Goal: Obtain resource: Download file/media

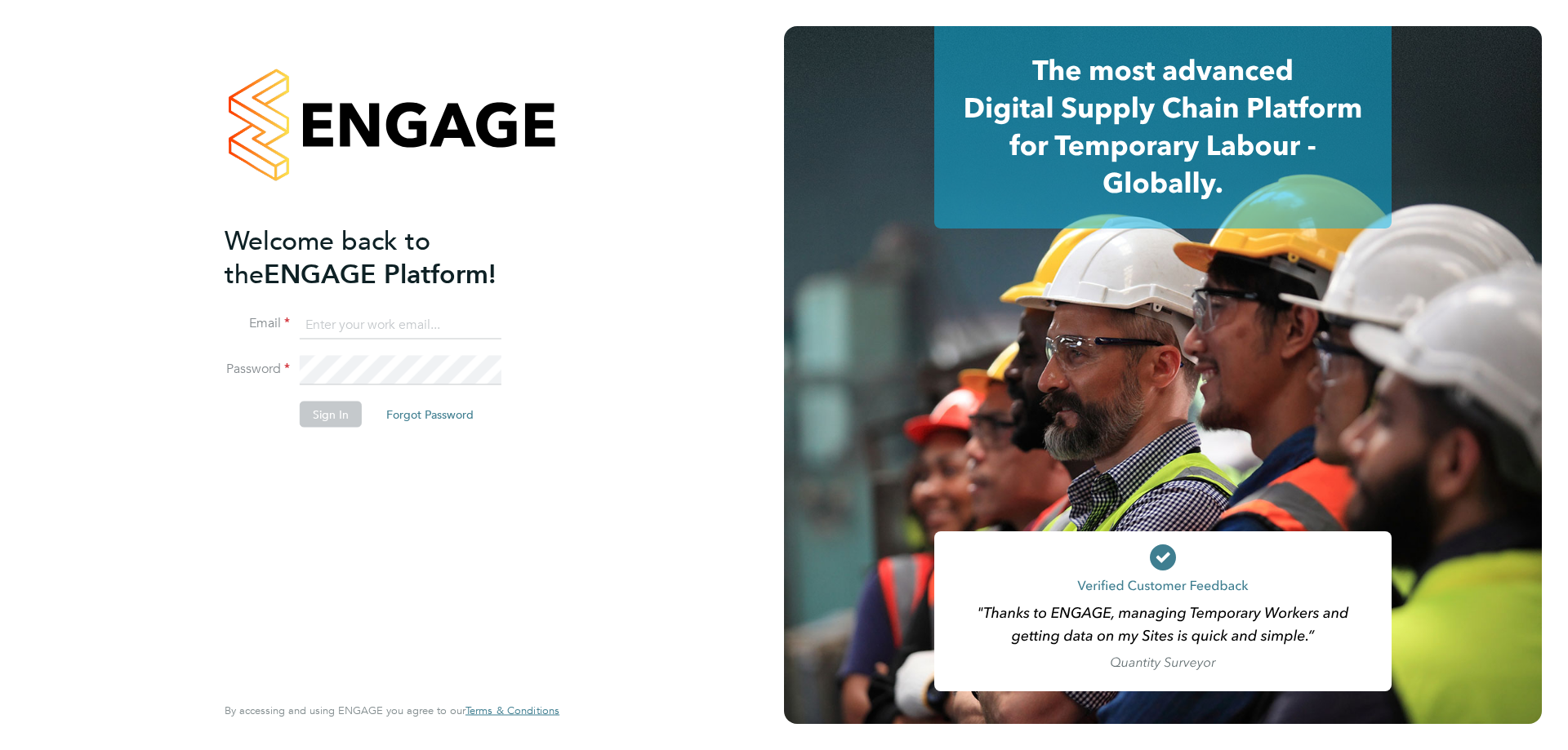
type input "finance.invoices@ncclondon.ac.uk"
click at [335, 410] on button "Sign In" at bounding box center [330, 414] width 62 height 26
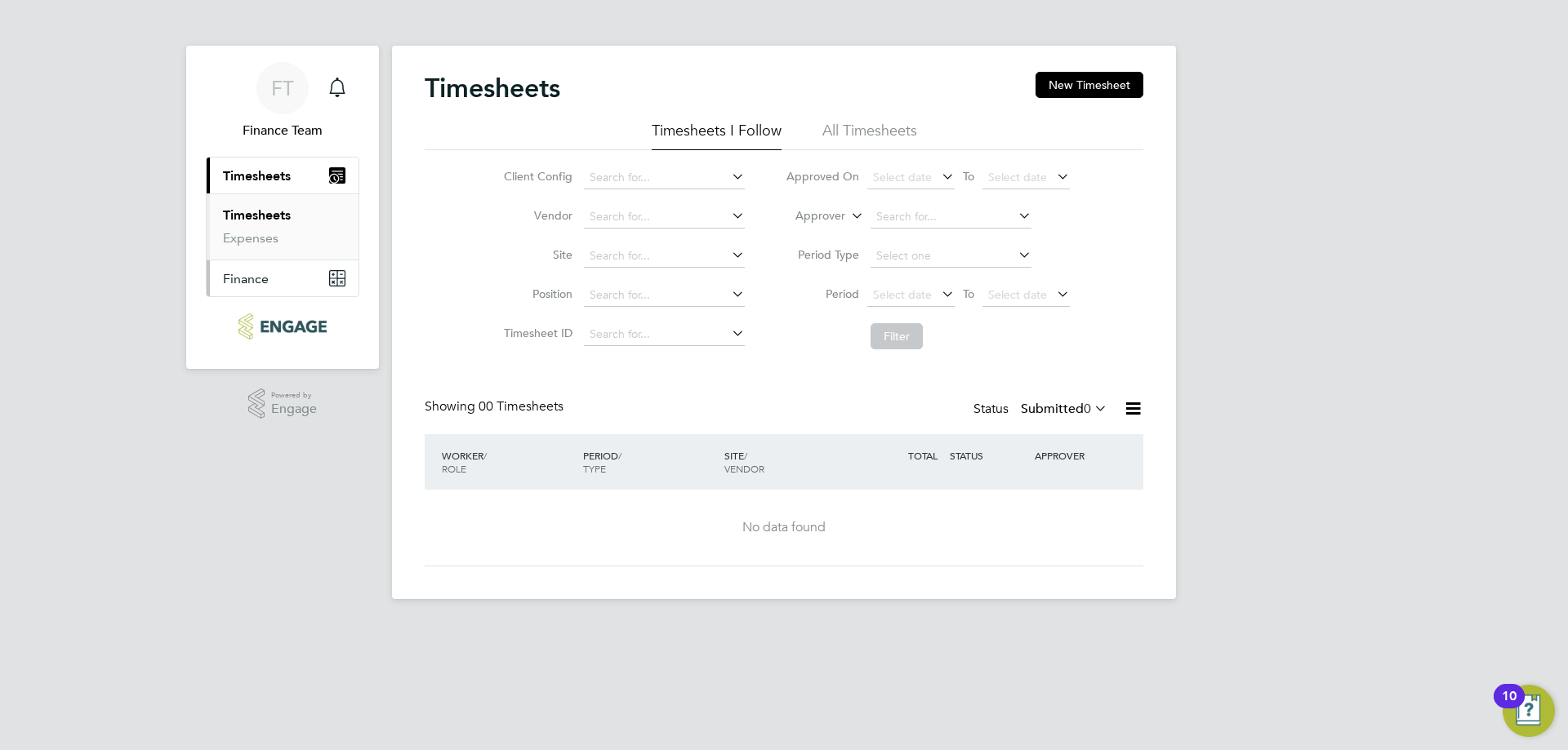
click at [243, 273] on span "Finance" at bounding box center [246, 279] width 46 height 15
click at [258, 251] on link "Invoices & Credit Notes" at bounding box center [274, 260] width 102 height 32
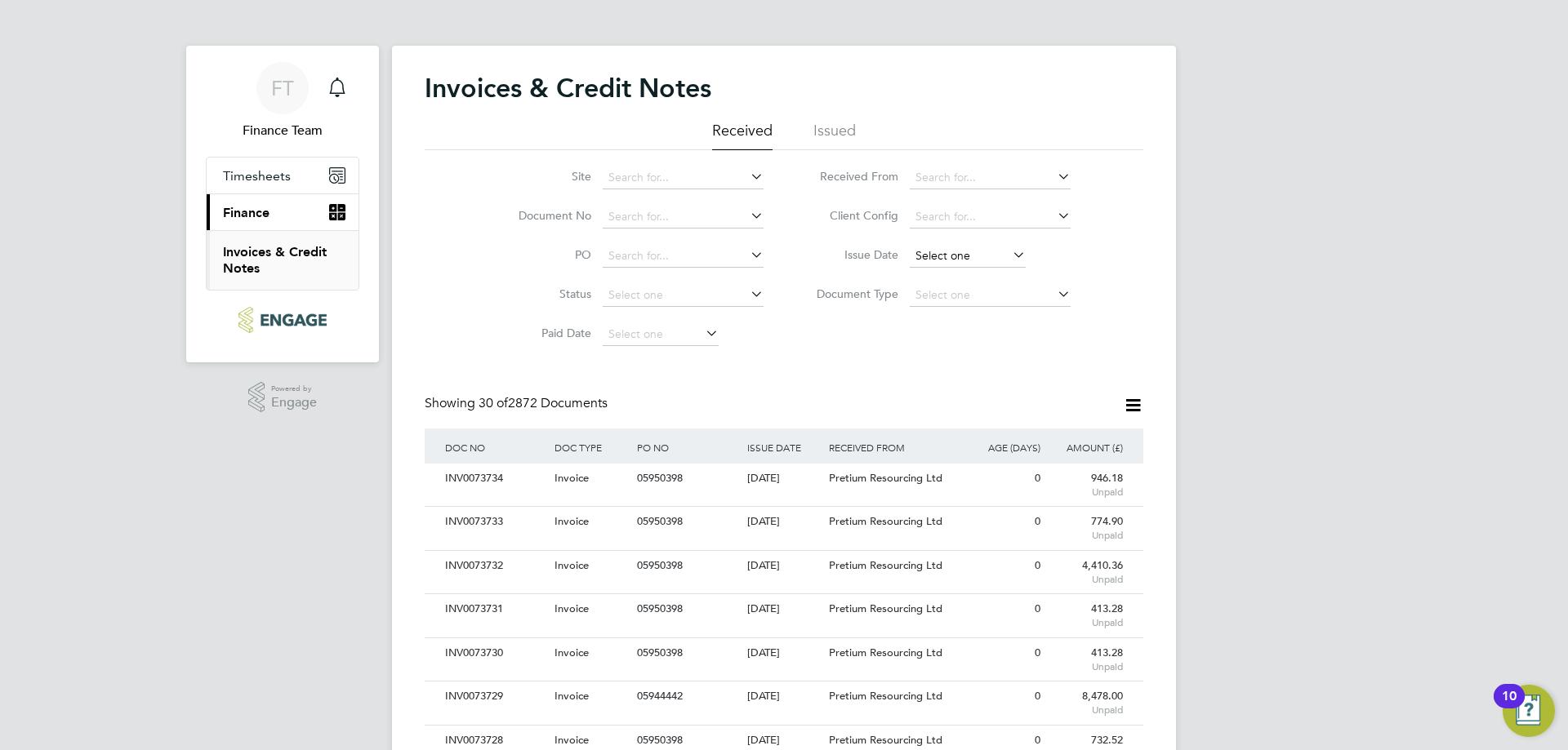
click at [959, 258] on input at bounding box center [967, 257] width 116 height 23
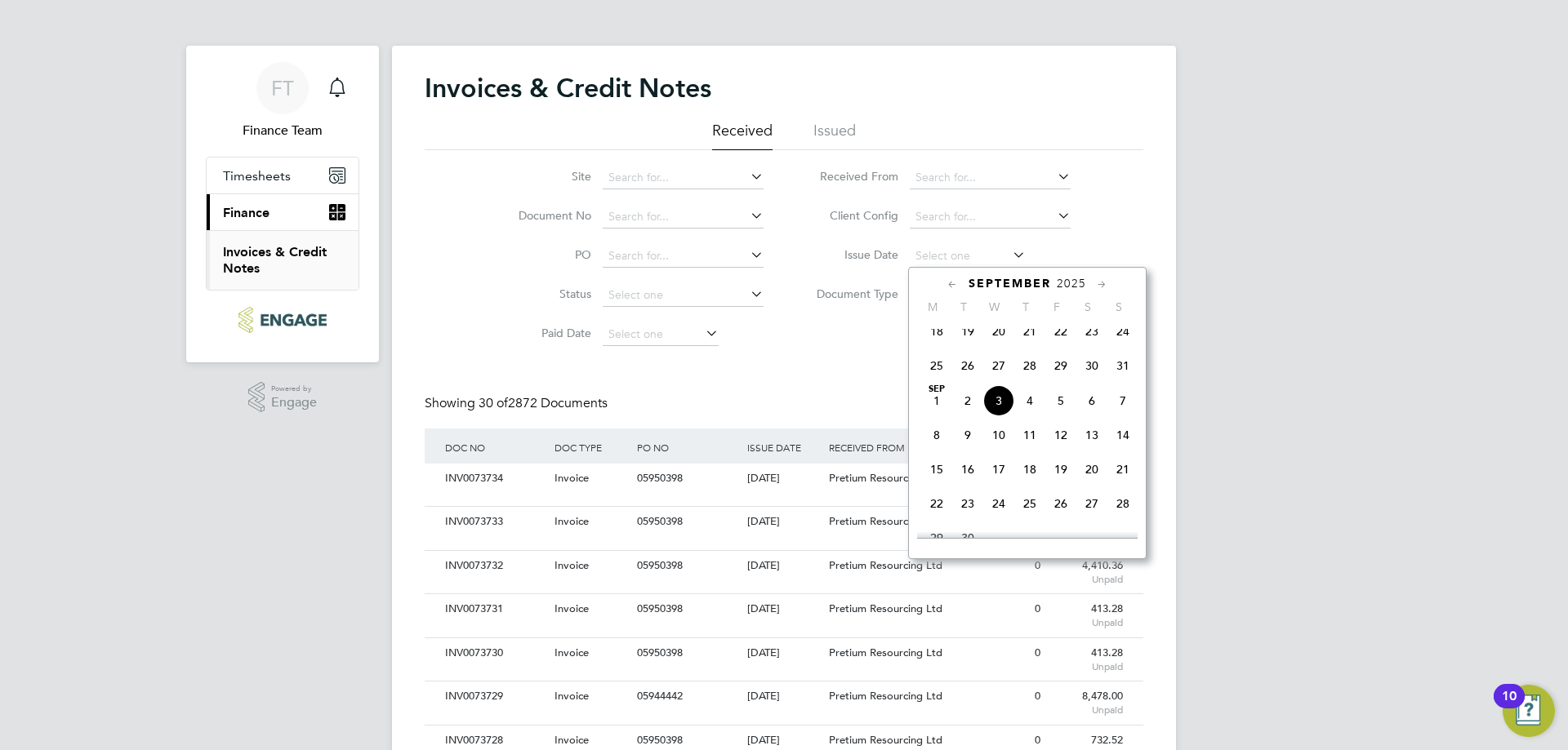
click at [997, 410] on span "3" at bounding box center [998, 400] width 31 height 31
type input "[DATE]"
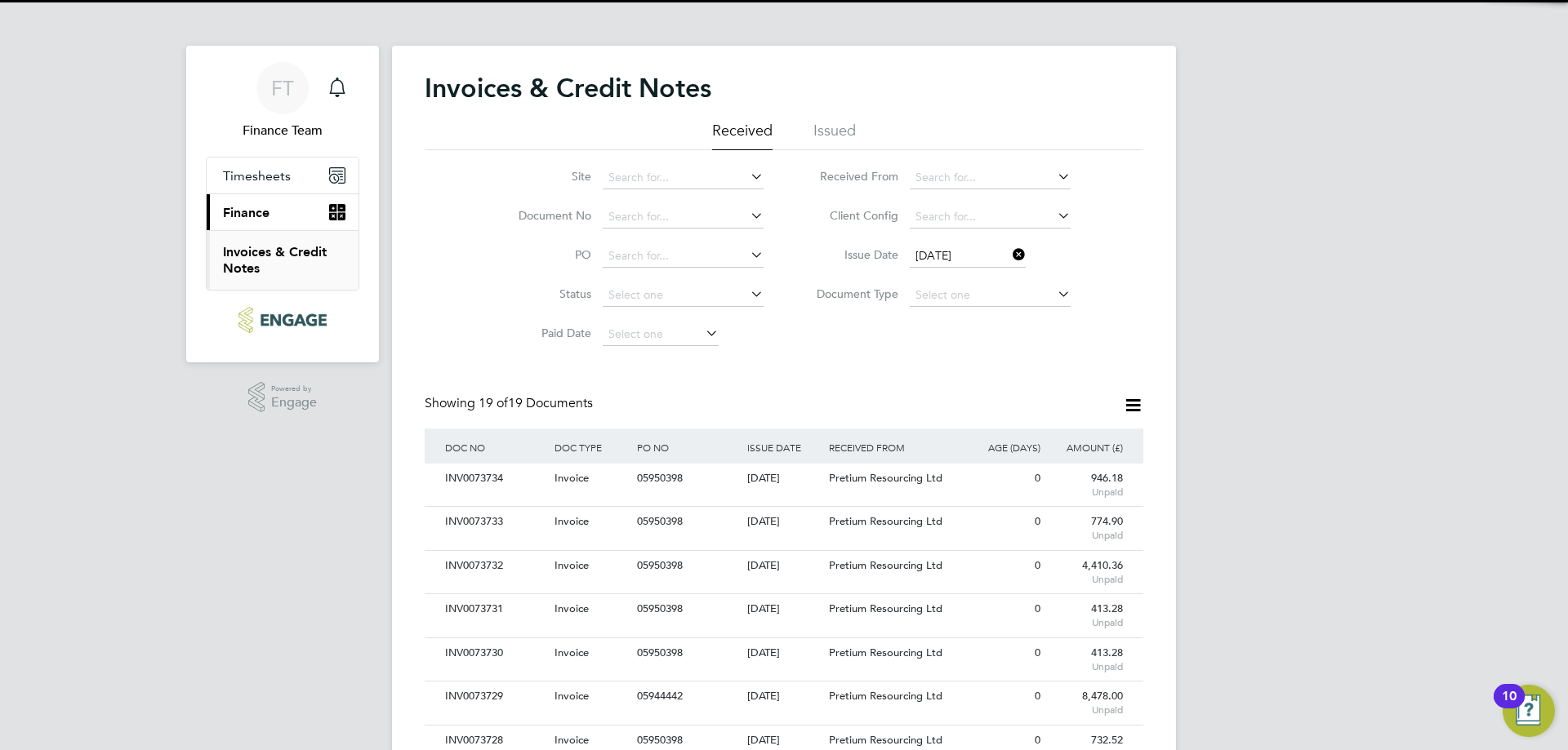
click at [1289, 277] on div "FT Finance Team Notifications Applications: Timesheets Timesheets Expenses Curr…" at bounding box center [784, 676] width 1568 height 1352
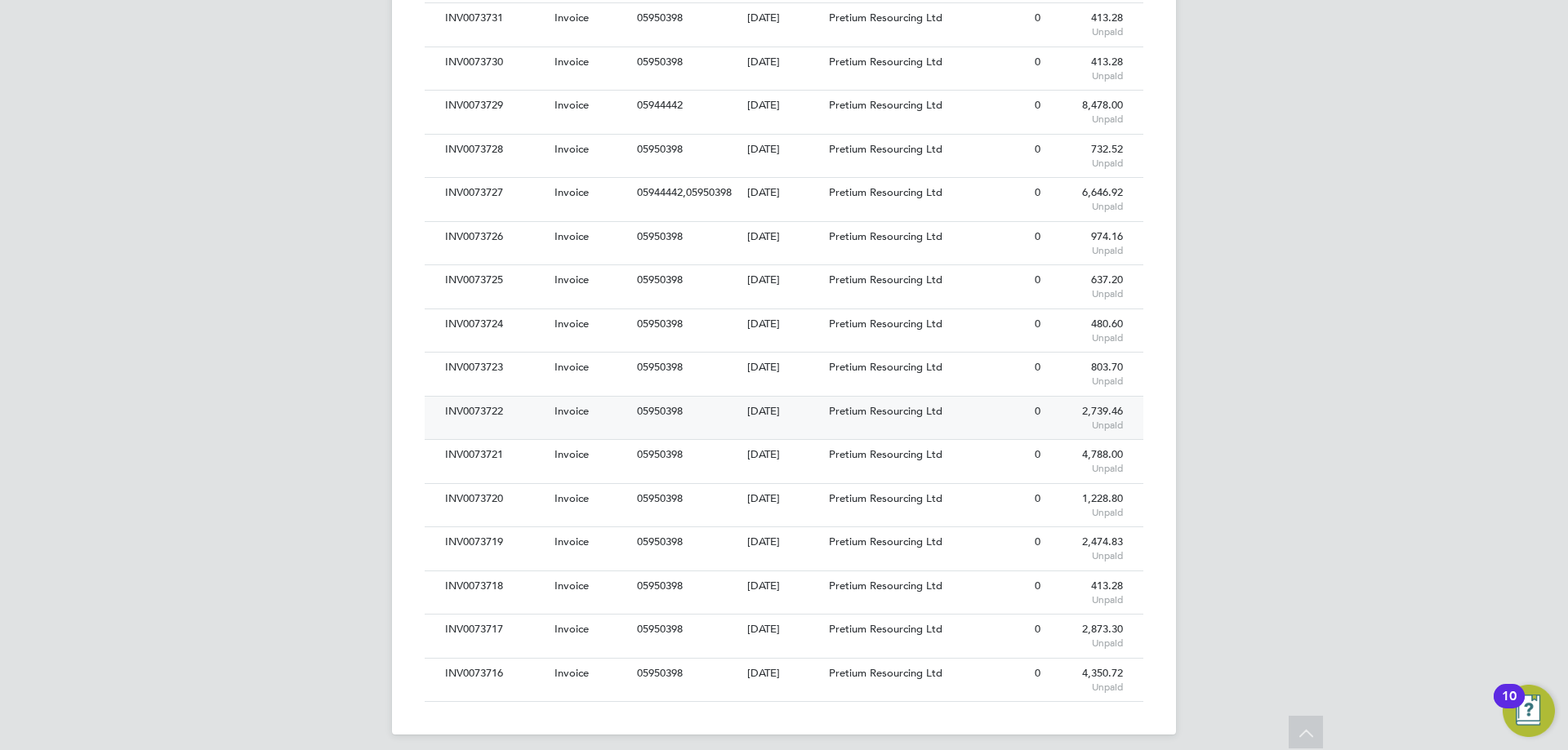
scroll to position [602, 0]
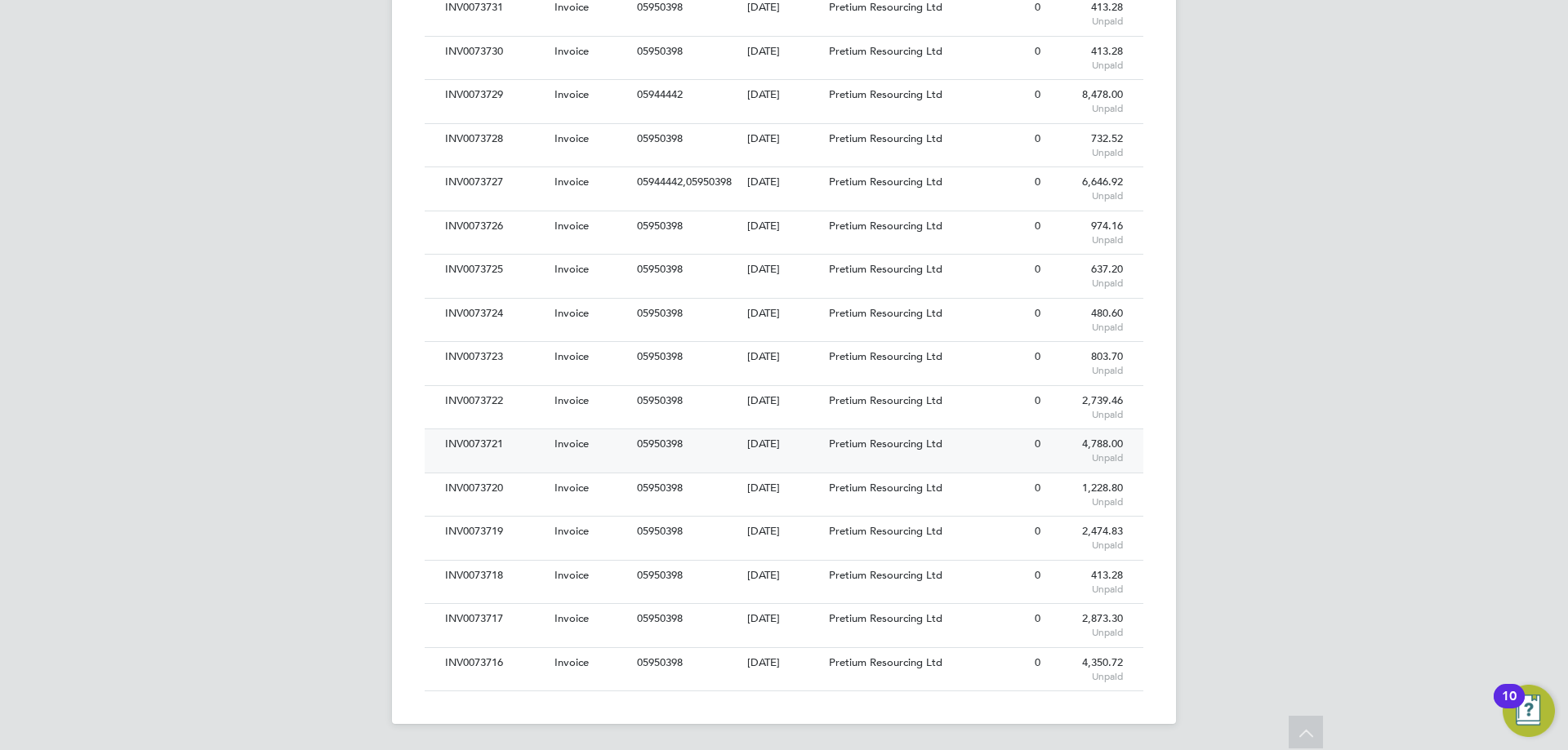
click at [521, 445] on div "INV0073721" at bounding box center [495, 444] width 109 height 31
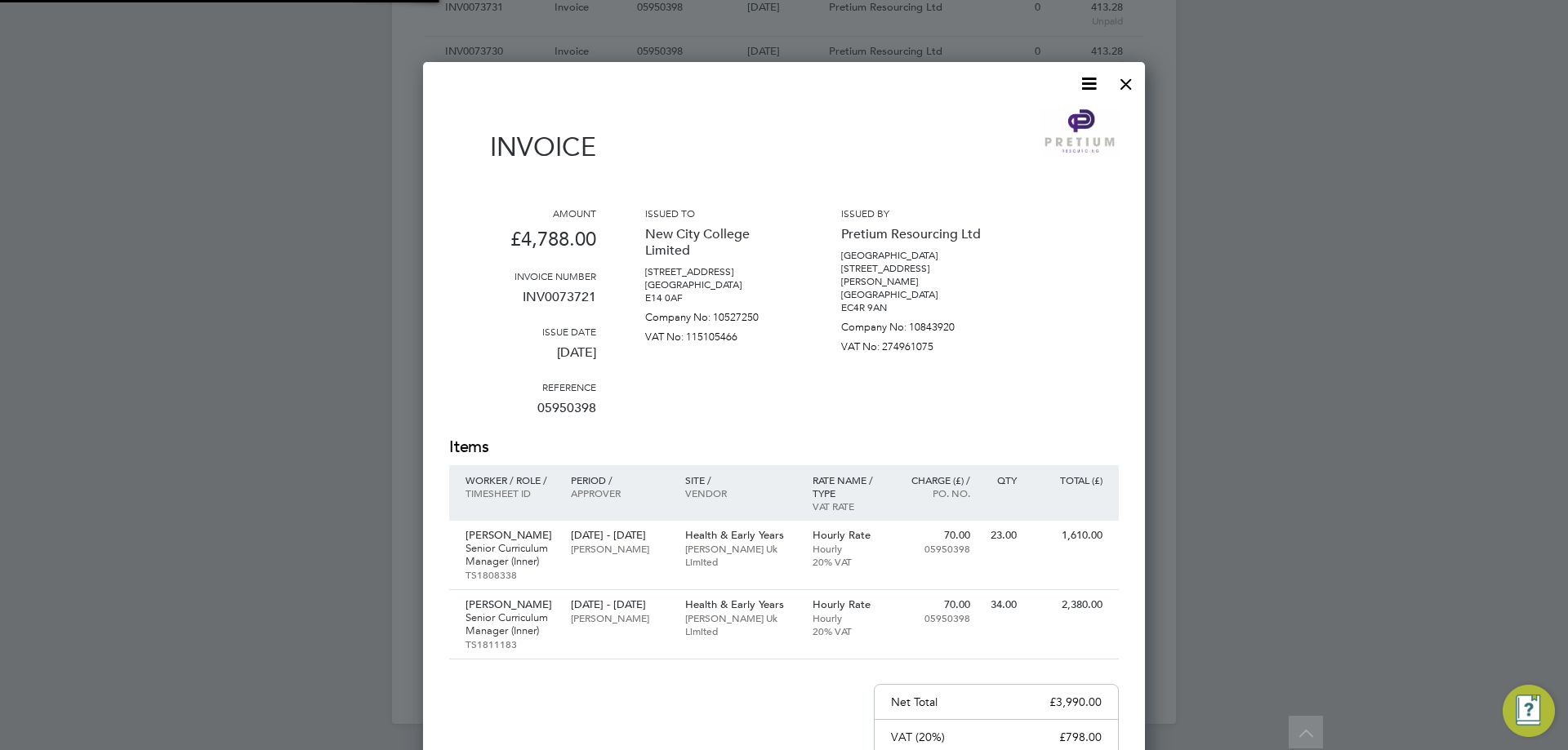
scroll to position [938, 722]
click at [1091, 82] on icon at bounding box center [1088, 83] width 20 height 20
click at [1040, 122] on li "Download Invoice" at bounding box center [1039, 123] width 113 height 23
click at [1123, 82] on div at bounding box center [1125, 80] width 30 height 30
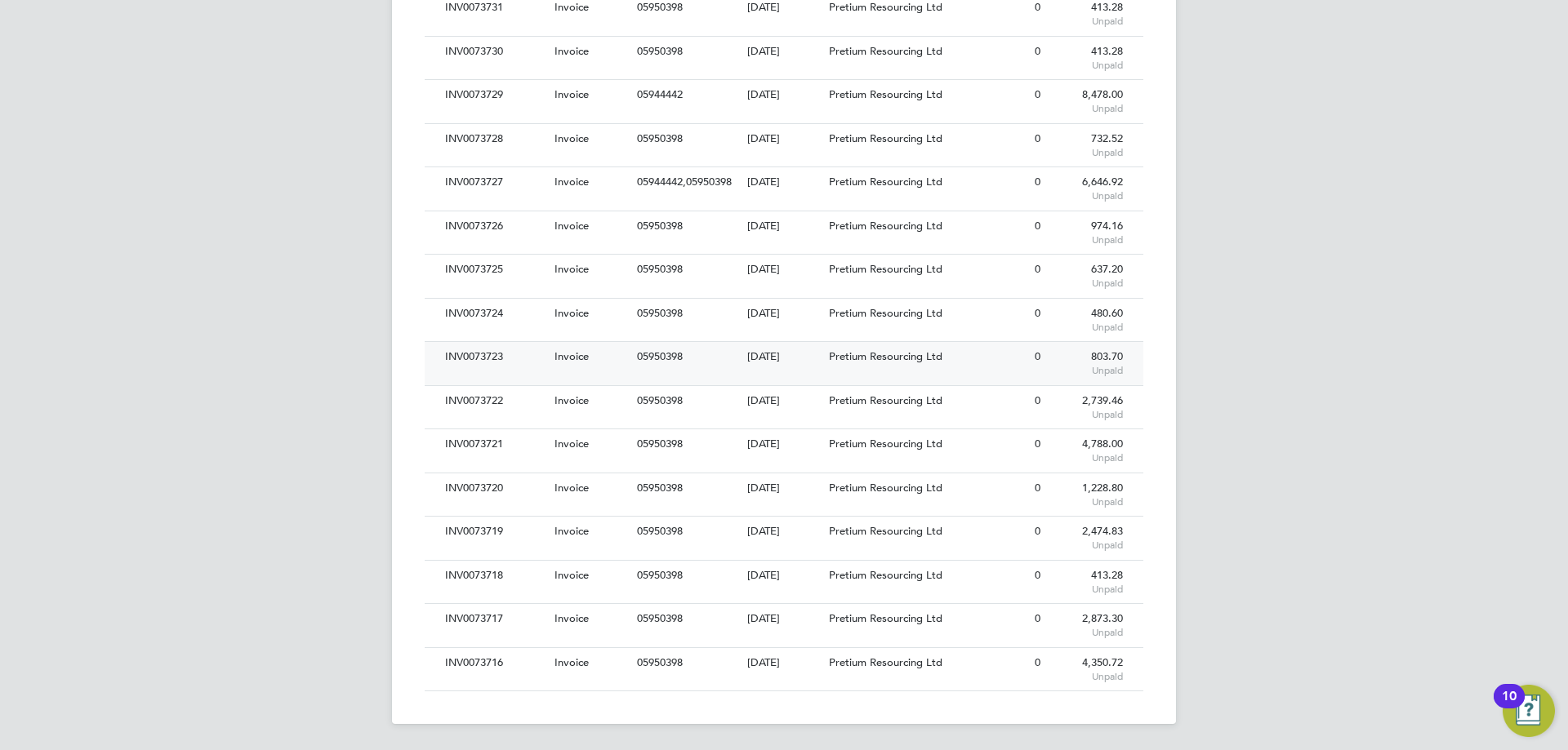
click at [531, 359] on div "INV0073723" at bounding box center [495, 357] width 109 height 31
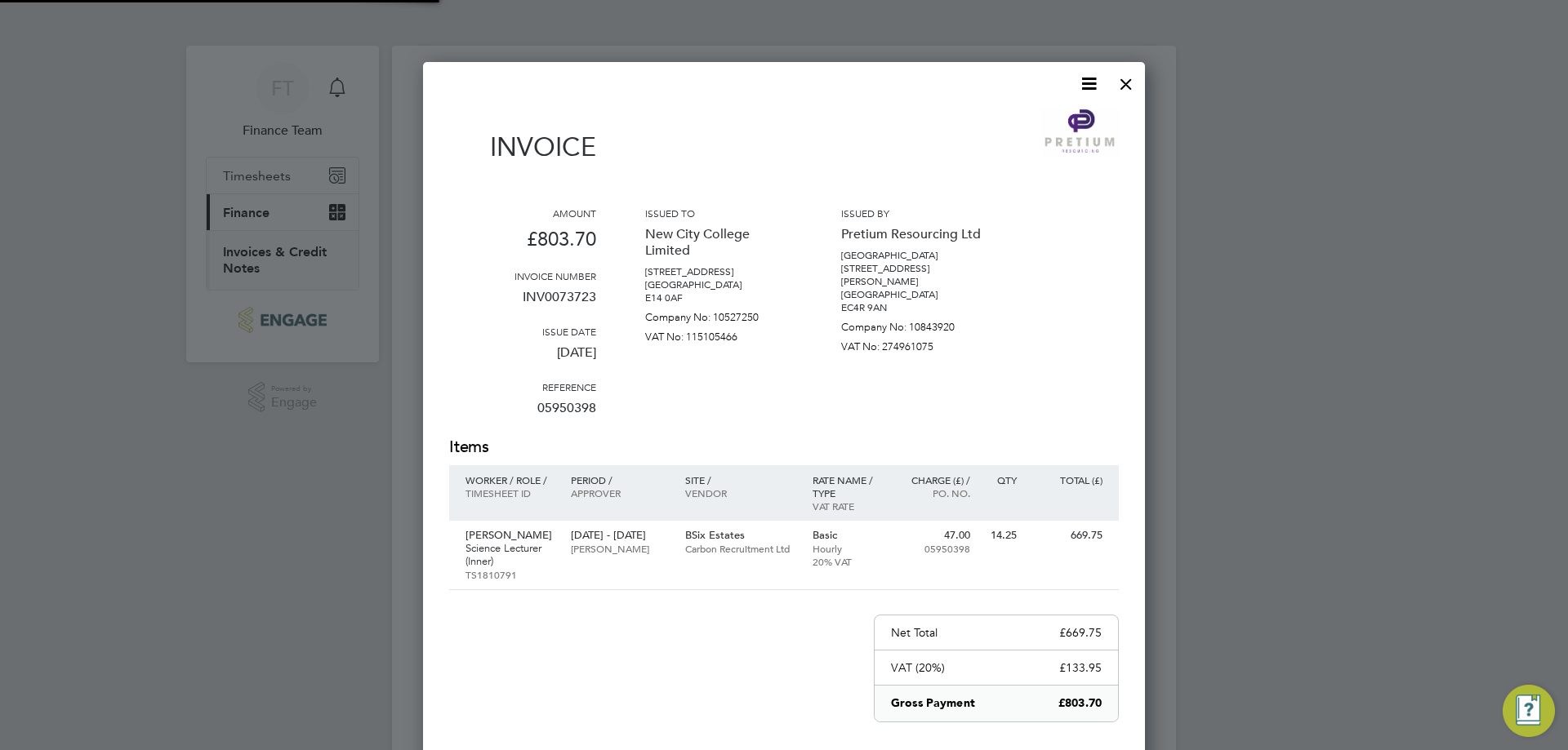
scroll to position [869, 722]
click at [1090, 82] on icon at bounding box center [1088, 83] width 20 height 20
click at [1030, 124] on li "Download Invoice" at bounding box center [1039, 123] width 113 height 23
click at [1126, 83] on div at bounding box center [1125, 80] width 30 height 30
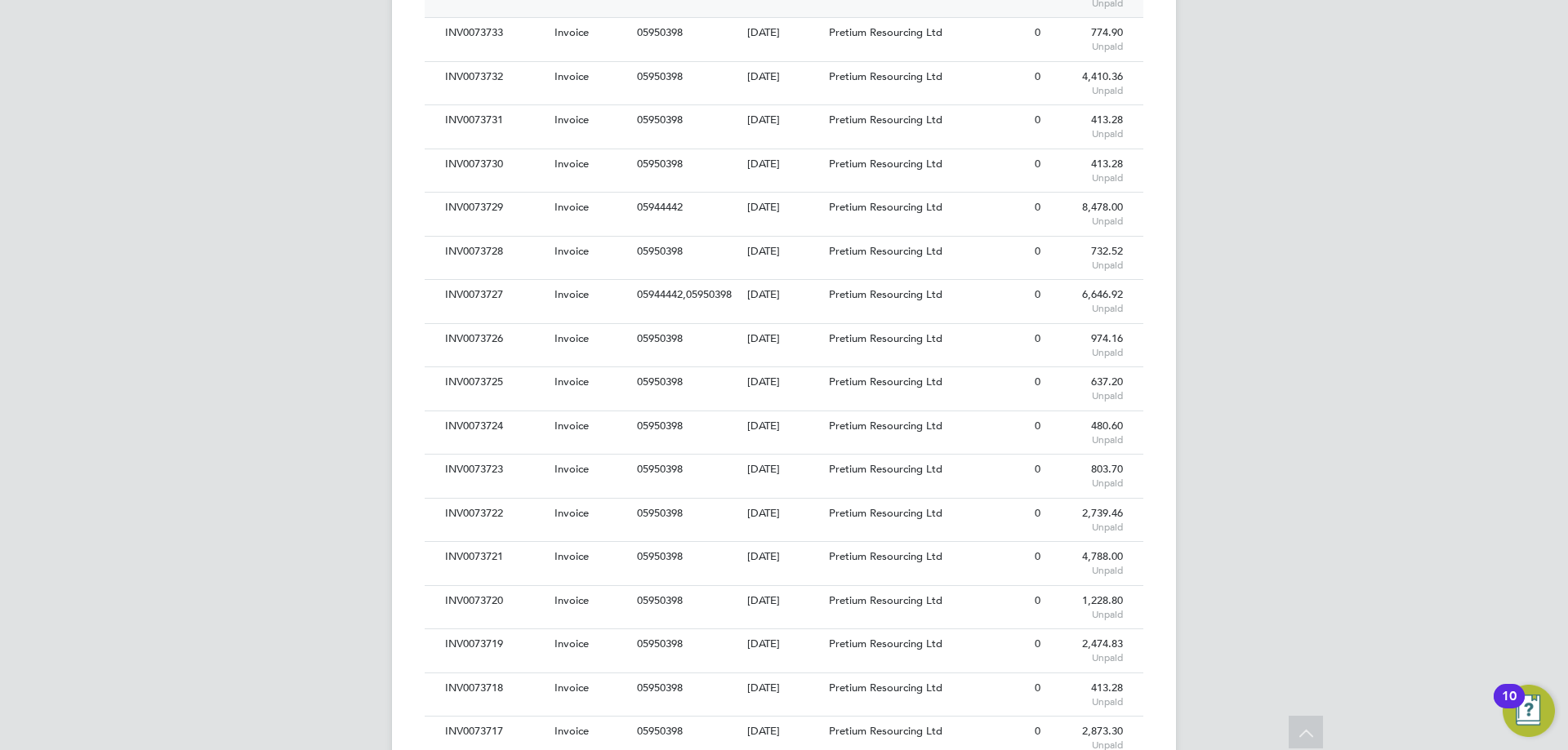
scroll to position [602, 0]
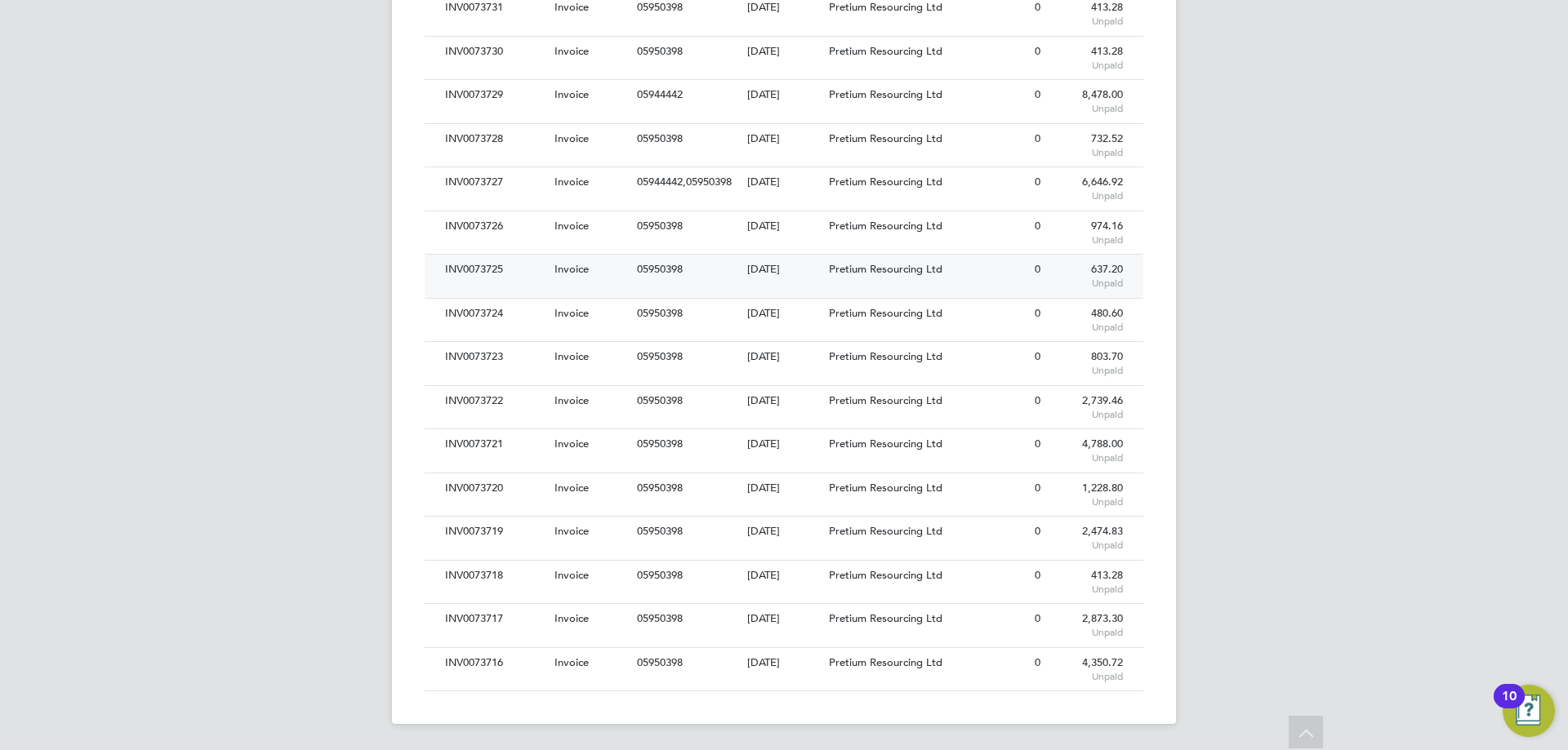
click at [547, 260] on div "INV0073725" at bounding box center [495, 270] width 109 height 31
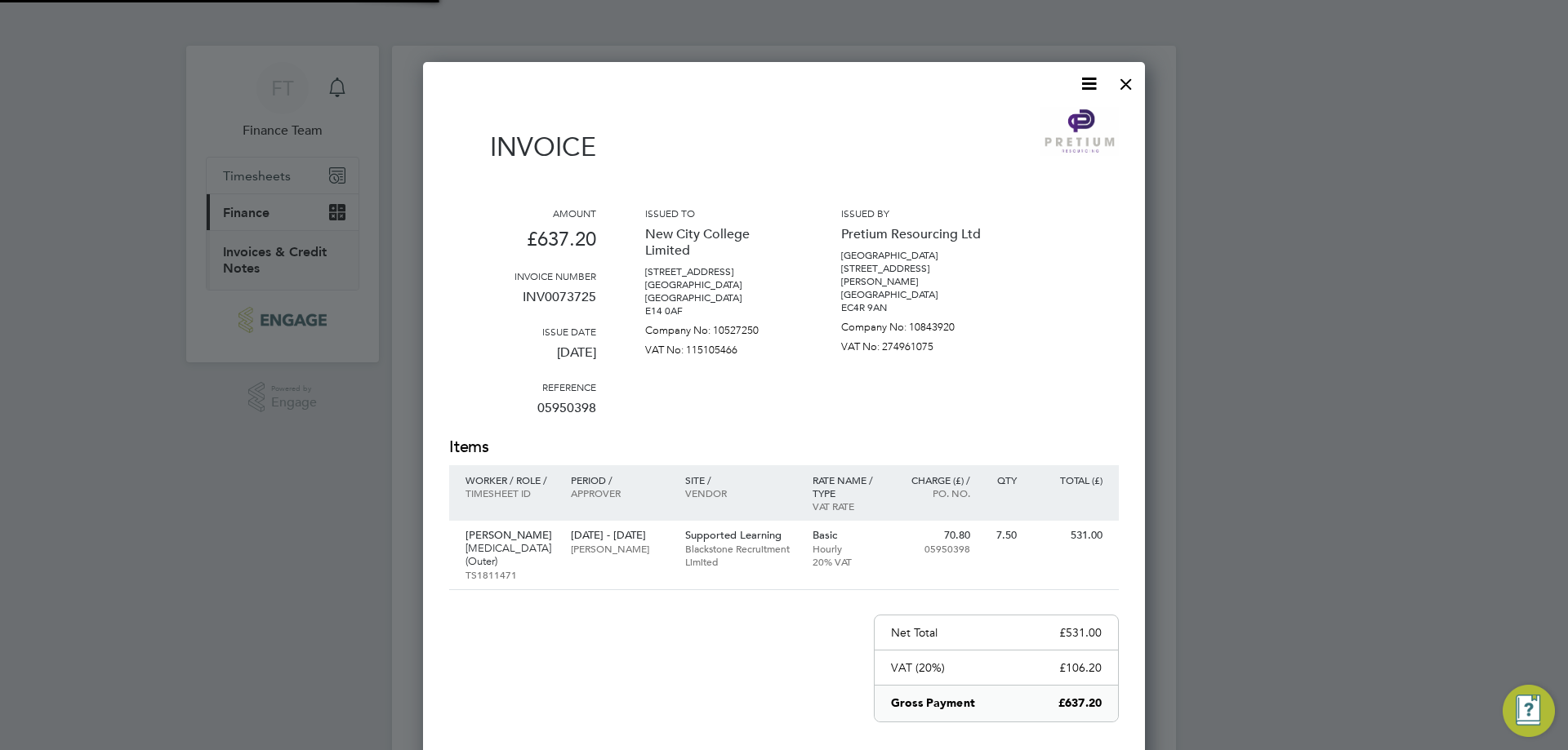
scroll to position [882, 722]
click at [1090, 87] on icon at bounding box center [1088, 83] width 20 height 20
click at [1040, 126] on li "Download Invoice" at bounding box center [1039, 123] width 113 height 23
click at [1120, 85] on div at bounding box center [1125, 80] width 30 height 30
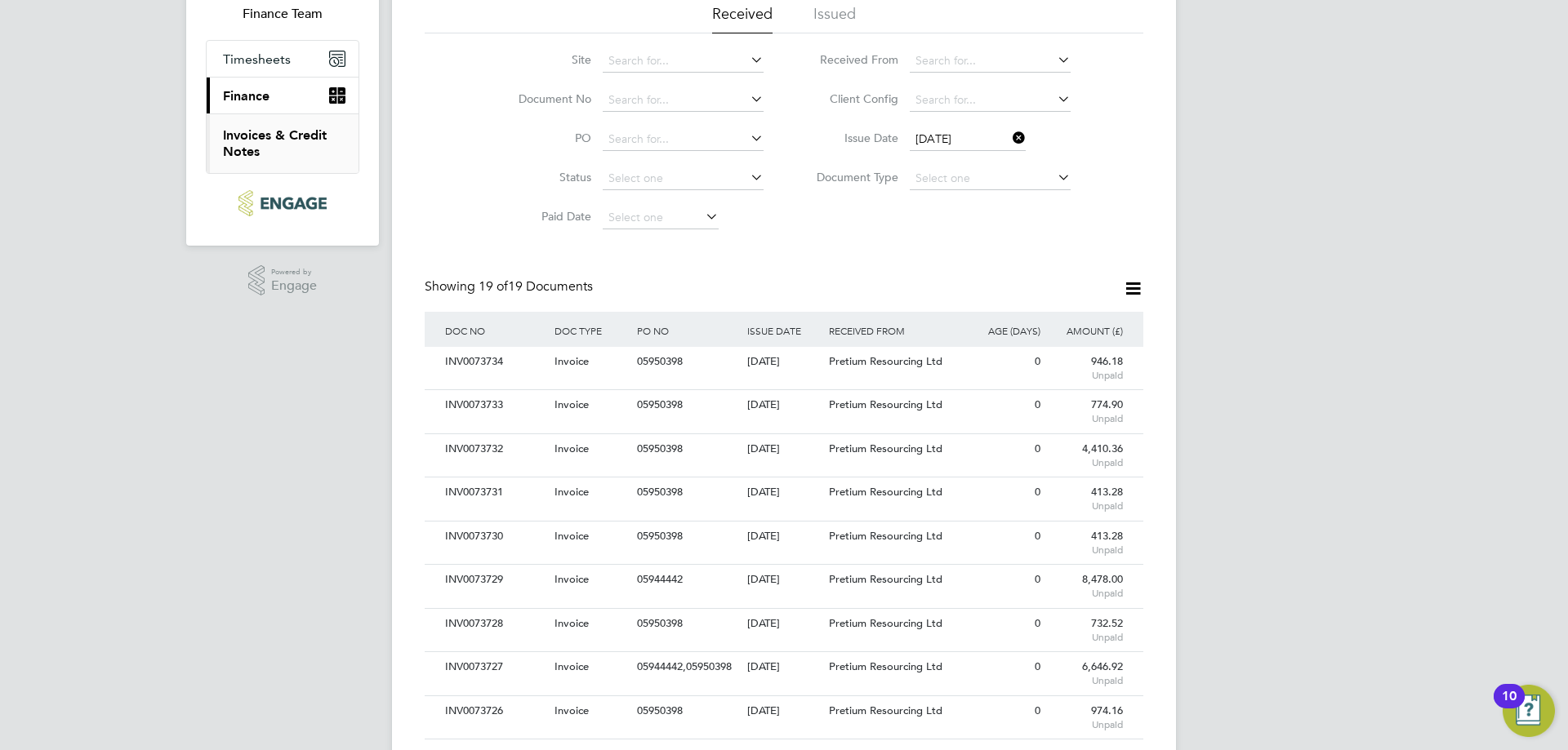
scroll to position [245, 0]
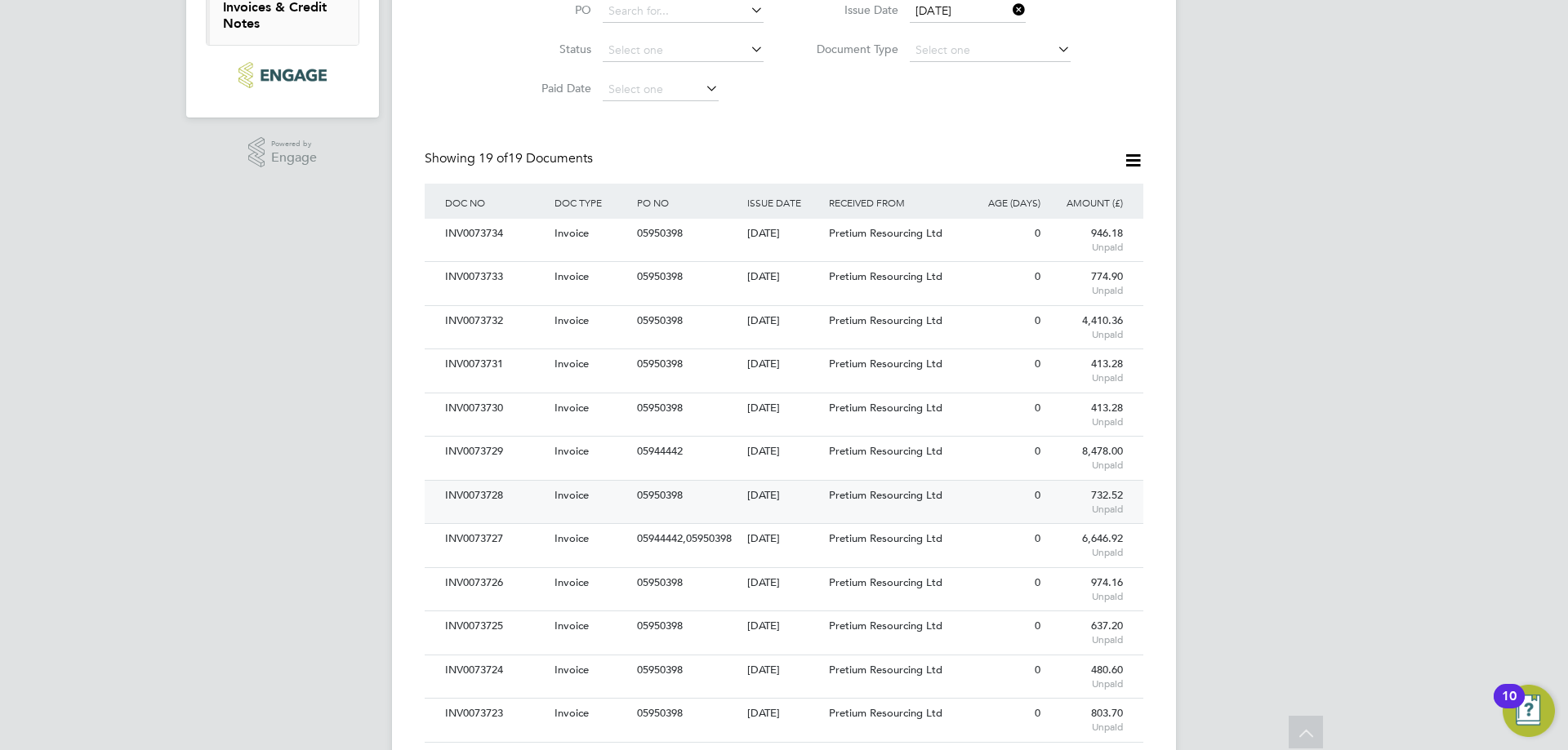
click at [1066, 493] on div "732.52 Unpaid" at bounding box center [1085, 502] width 82 height 42
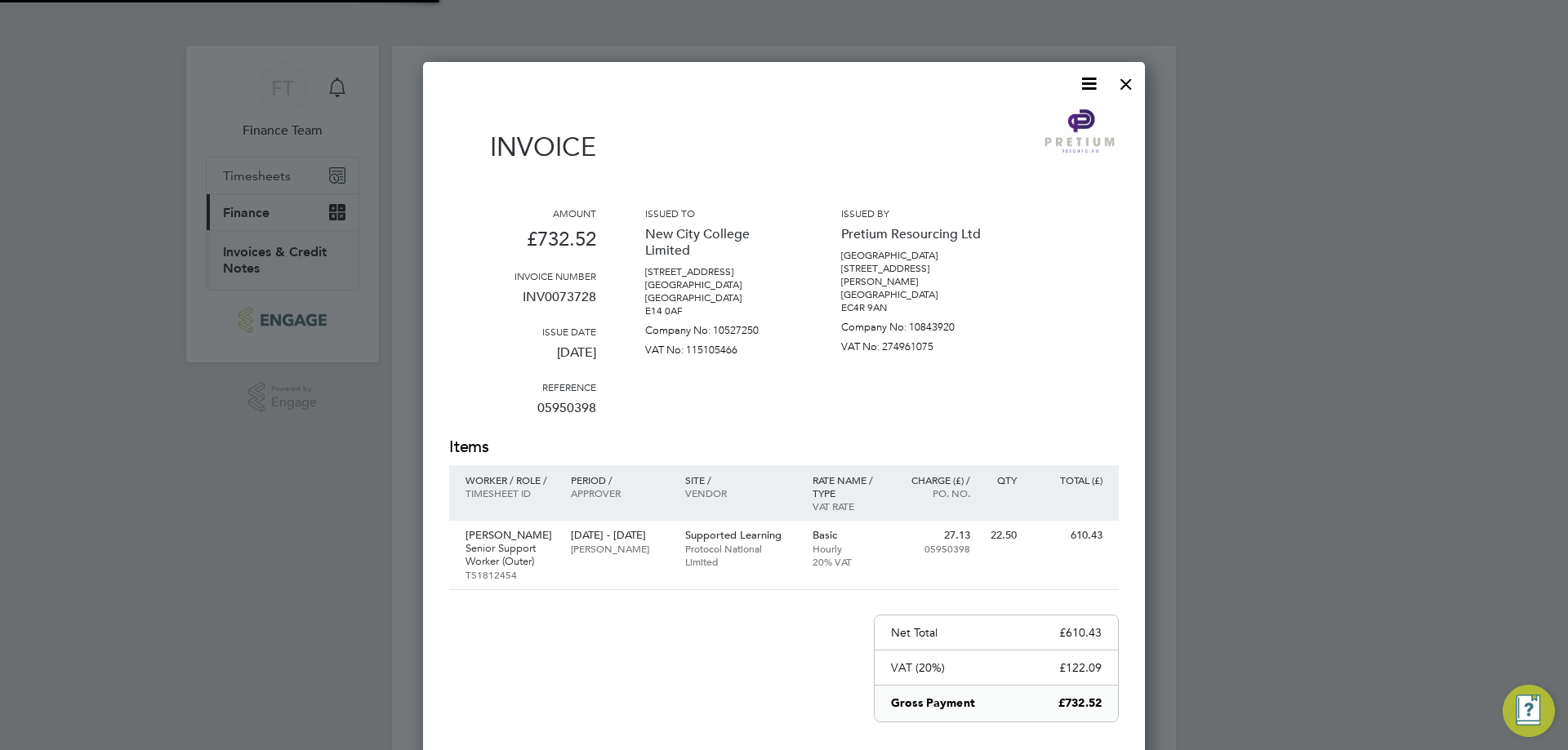
scroll to position [869, 722]
click at [1089, 86] on icon at bounding box center [1088, 83] width 20 height 20
click at [1049, 117] on li "Download Invoice" at bounding box center [1039, 123] width 113 height 23
click at [1135, 83] on div at bounding box center [1125, 80] width 30 height 30
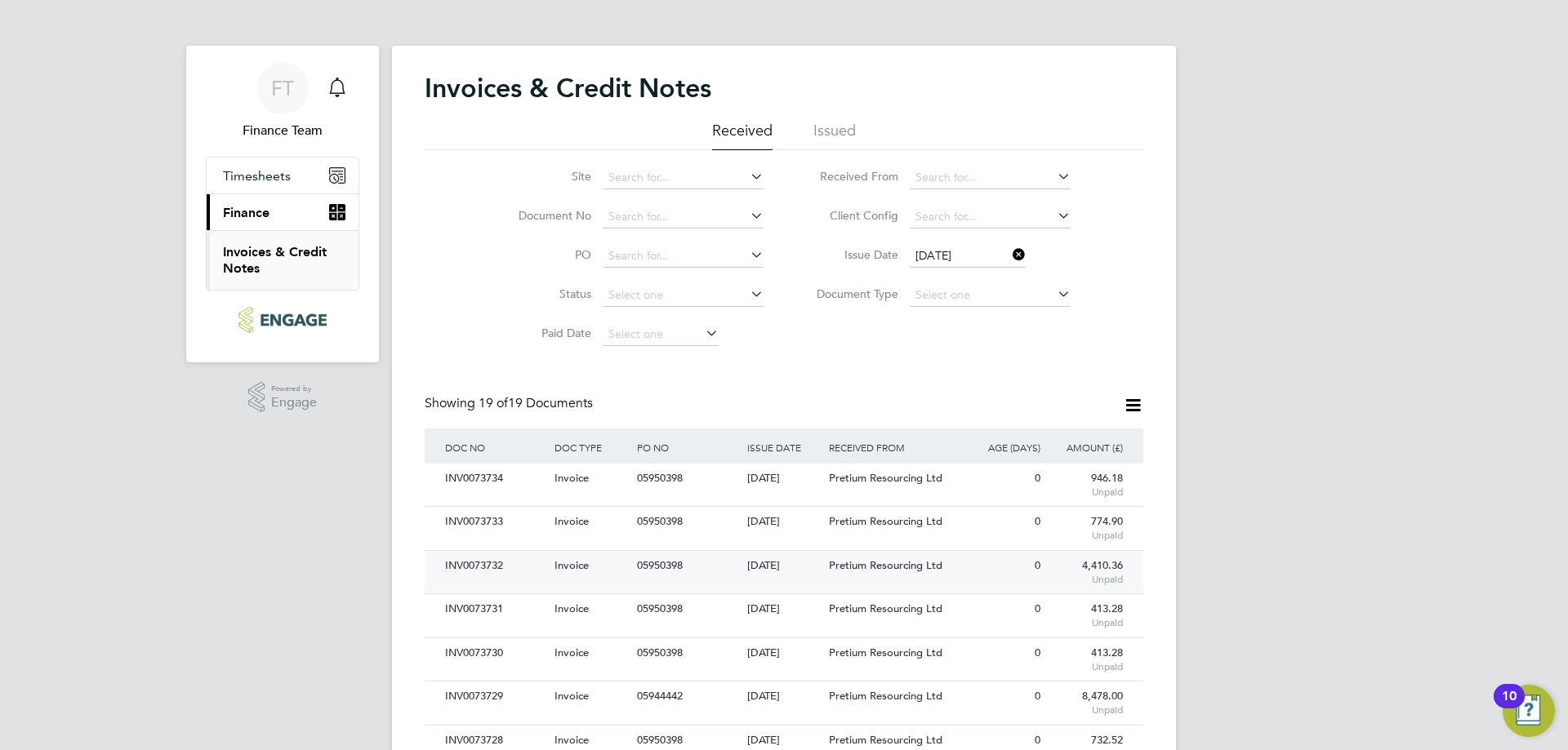
click at [551, 569] on div "Invoice" at bounding box center [592, 566] width 82 height 31
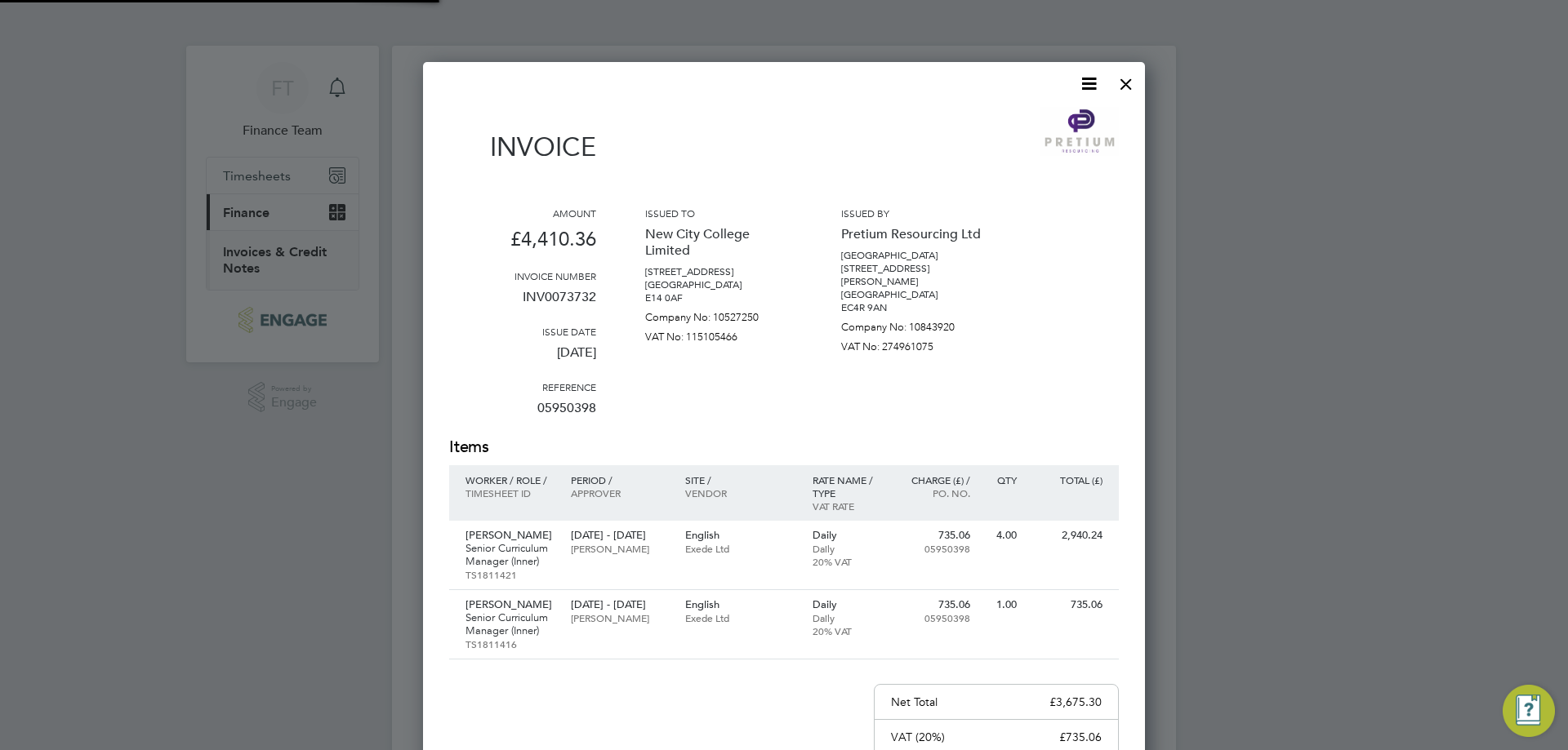
scroll to position [938, 722]
click at [1083, 78] on icon at bounding box center [1088, 83] width 20 height 20
click at [1055, 115] on li "Download Invoice" at bounding box center [1039, 123] width 113 height 23
click at [1110, 86] on div "Invoice Amount £4,410.36 Invoice number INV0073732 Issue date [DATE] Reference …" at bounding box center [784, 522] width 670 height 898
click at [1123, 84] on div at bounding box center [1125, 80] width 30 height 30
